Goal: Task Accomplishment & Management: Manage account settings

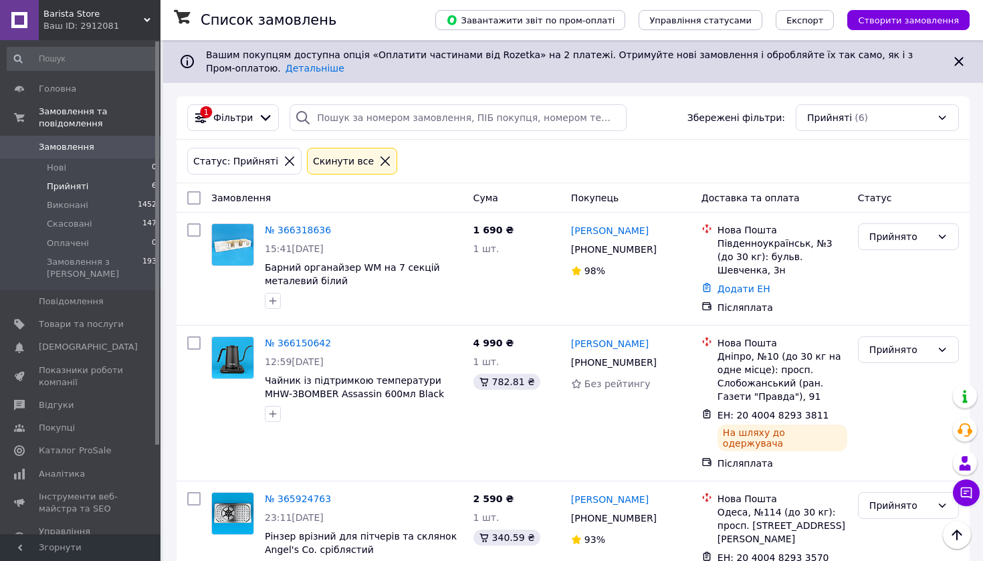
scroll to position [420, 0]
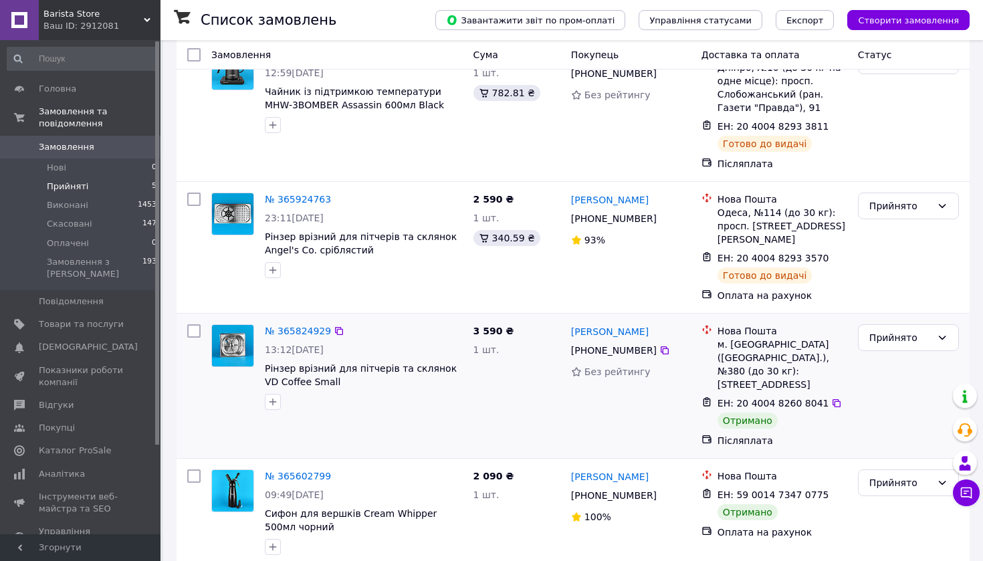
scroll to position [288, 0]
click at [905, 333] on div "Прийнято" at bounding box center [901, 338] width 62 height 15
click at [905, 359] on li "Виконано" at bounding box center [909, 362] width 100 height 24
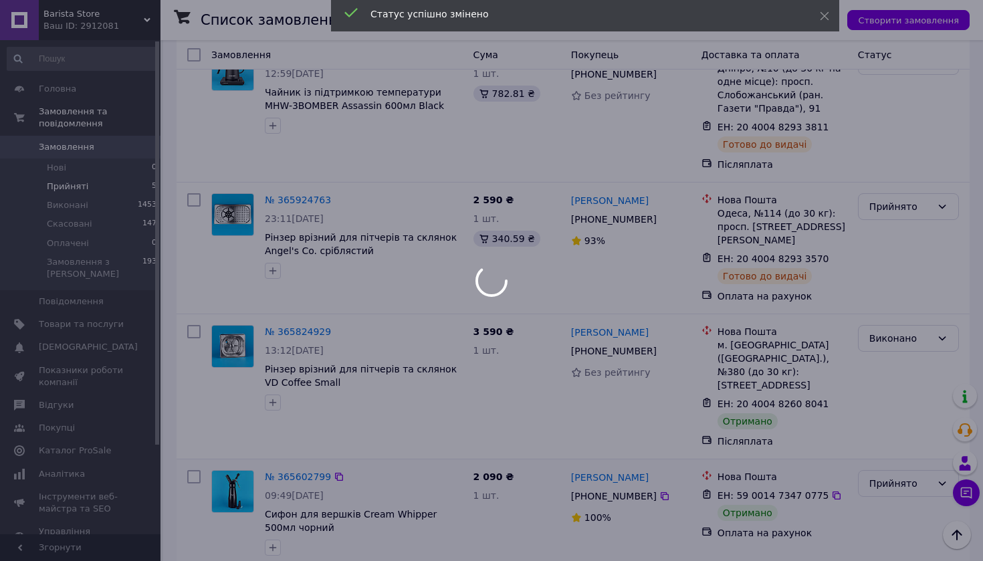
click at [901, 469] on body "Barista Store Ваш ID: 2912081 Сайт Barista Store Кабінет покупця Перевірити ста…" at bounding box center [491, 146] width 983 height 868
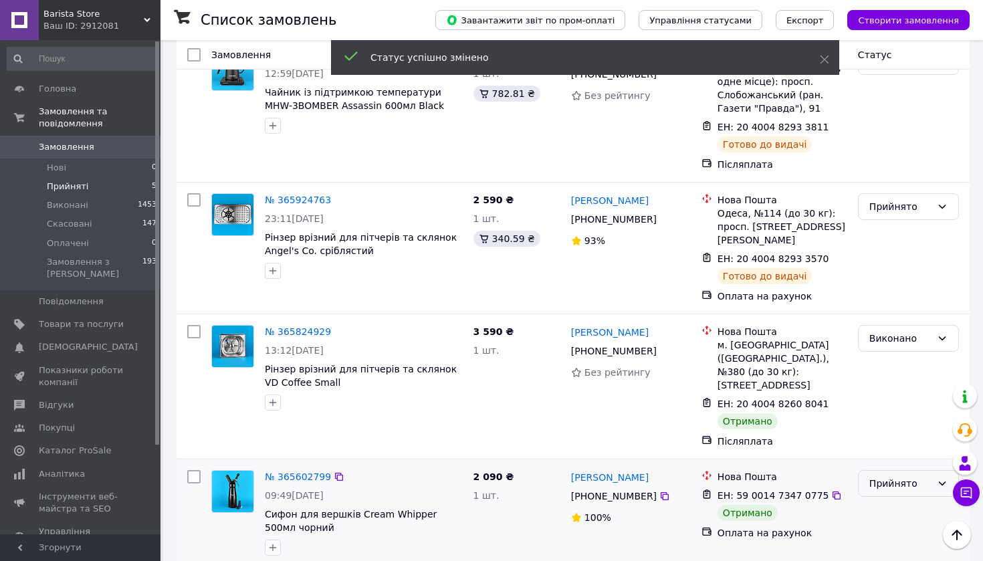
click at [901, 470] on div "Прийнято" at bounding box center [908, 483] width 101 height 27
click at [899, 489] on li "Виконано" at bounding box center [909, 494] width 100 height 24
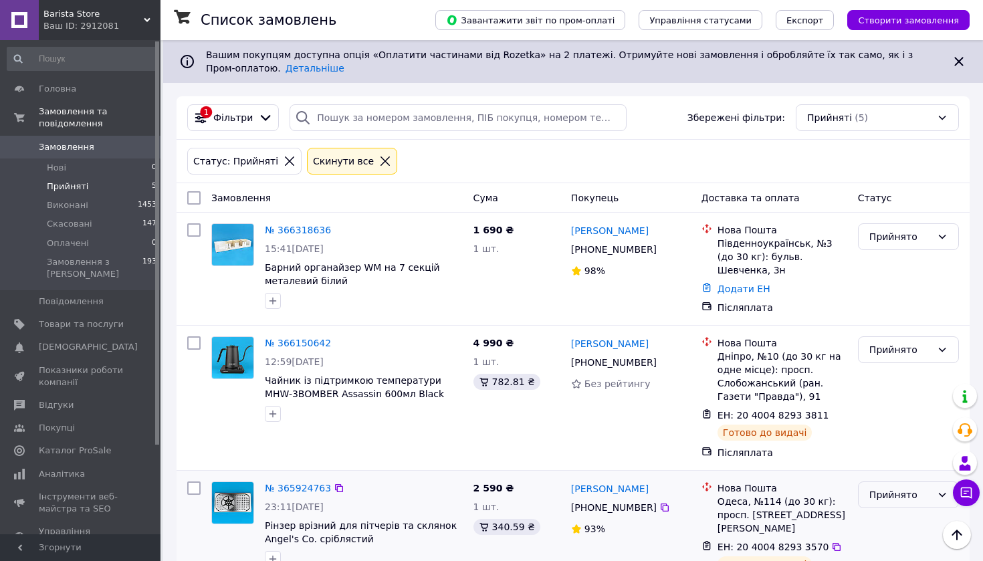
scroll to position [0, 0]
click at [102, 408] on span "Відгуки" at bounding box center [81, 405] width 85 height 12
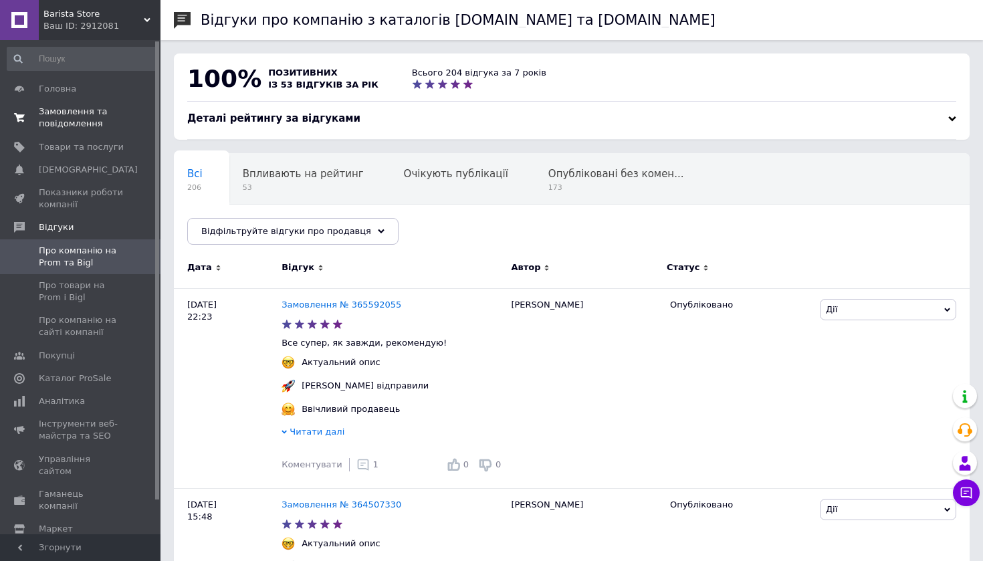
click at [86, 123] on span "Замовлення та повідомлення" at bounding box center [81, 118] width 85 height 24
